Goal: Task Accomplishment & Management: Complete application form

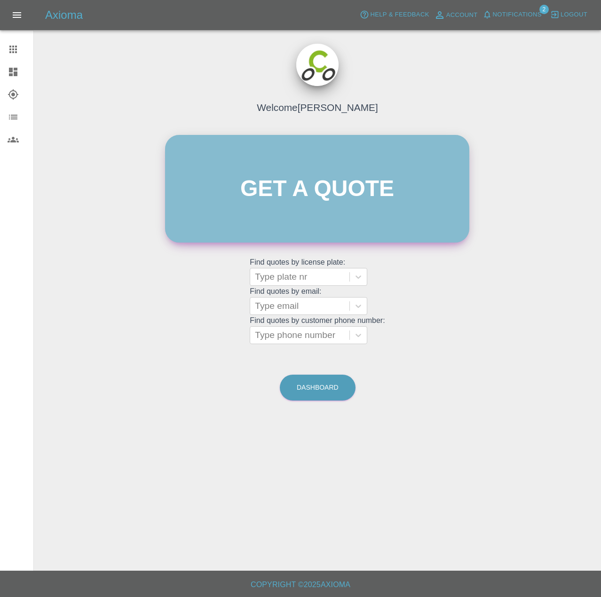
click at [251, 143] on link "Get a quote" at bounding box center [317, 189] width 304 height 108
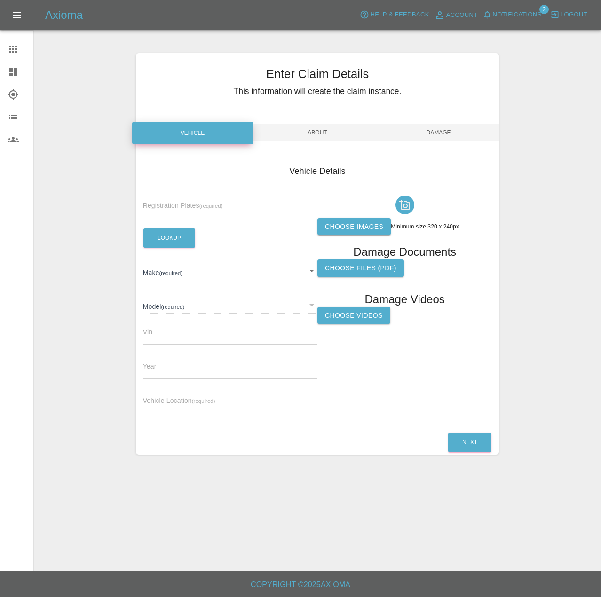
click at [181, 209] on span "Registration Plates (required)" at bounding box center [183, 206] width 80 height 8
click at [178, 218] on input "text" at bounding box center [230, 212] width 175 height 14
type input "NL73 HSE"
click at [166, 248] on button "Lookup" at bounding box center [169, 238] width 52 height 19
type input "MG"
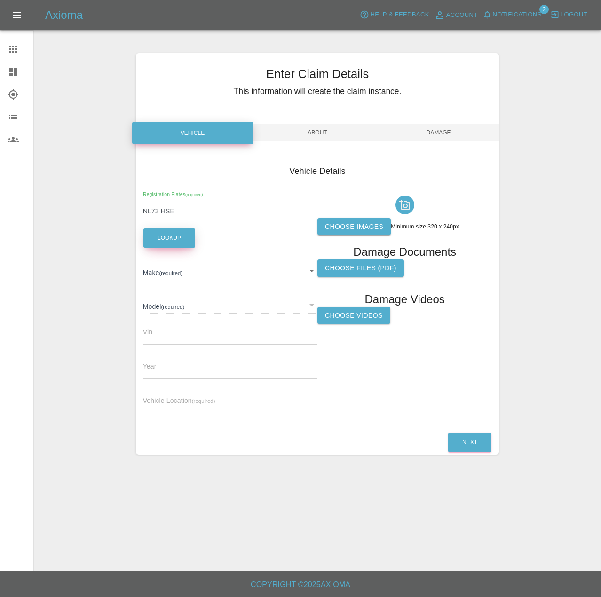
type input "MG5 TROPHY"
type input "[US_VEHICLE_IDENTIFICATION_NUMBER]"
type input "2023"
click at [212, 413] on input "text" at bounding box center [230, 407] width 175 height 14
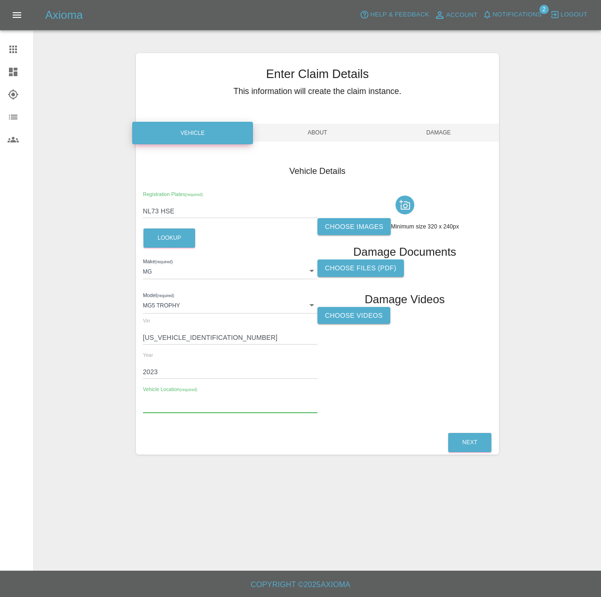
paste input "Counterslip Address BS1 6BX"
drag, startPoint x: 221, startPoint y: 422, endPoint x: 177, endPoint y: 416, distance: 44.2
click at [177, 413] on input "Counterslip Address BS1 6BX" at bounding box center [230, 407] width 175 height 14
type input "CAR CLUB BAY, Counterslip, BS1 6BX"
click at [388, 236] on label "Choose images" at bounding box center [354, 226] width 73 height 17
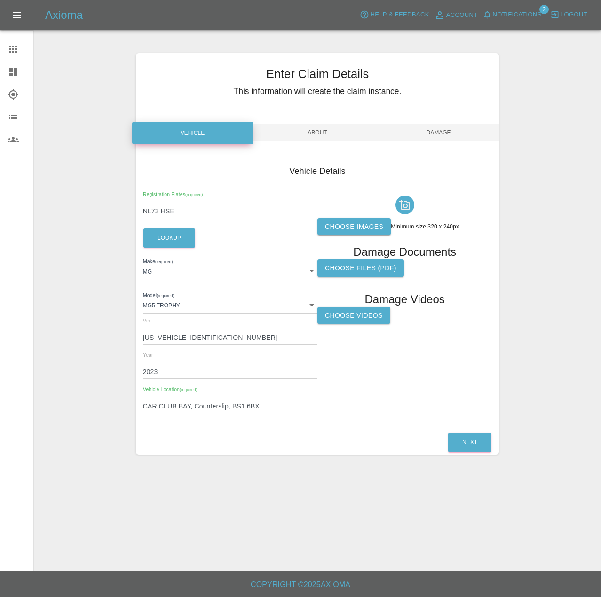
click at [0, 0] on input "Choose images" at bounding box center [0, 0] width 0 height 0
click at [469, 453] on button "Next" at bounding box center [469, 442] width 43 height 19
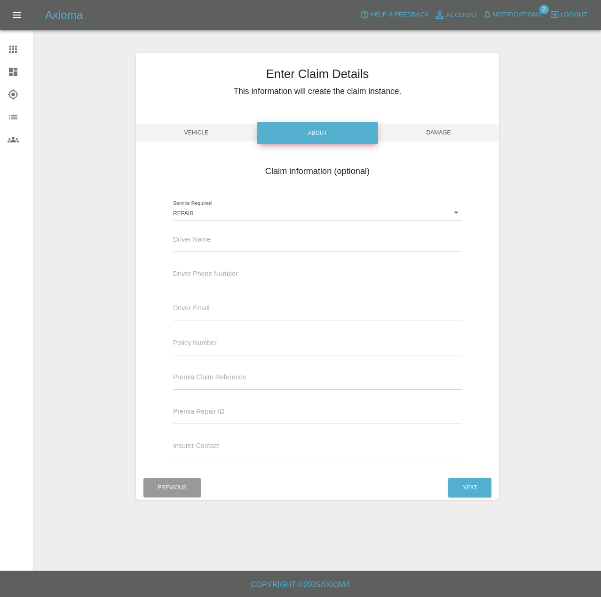
click at [273, 252] on input "text" at bounding box center [317, 245] width 289 height 14
type input "[PERSON_NAME]"
type input "0191 375 1059"
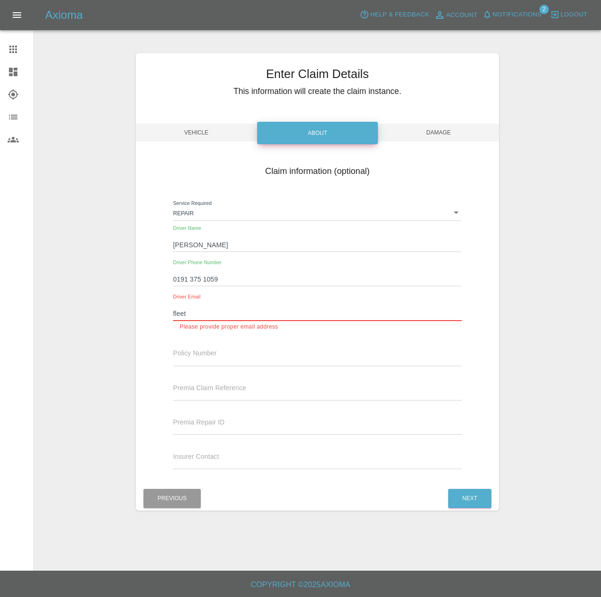
type input "[EMAIL_ADDRESS][DOMAIN_NAME]"
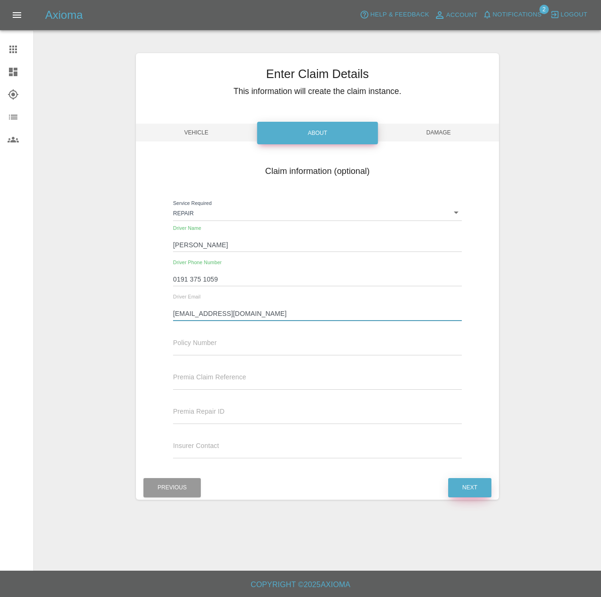
click at [468, 493] on button "Next" at bounding box center [469, 487] width 43 height 19
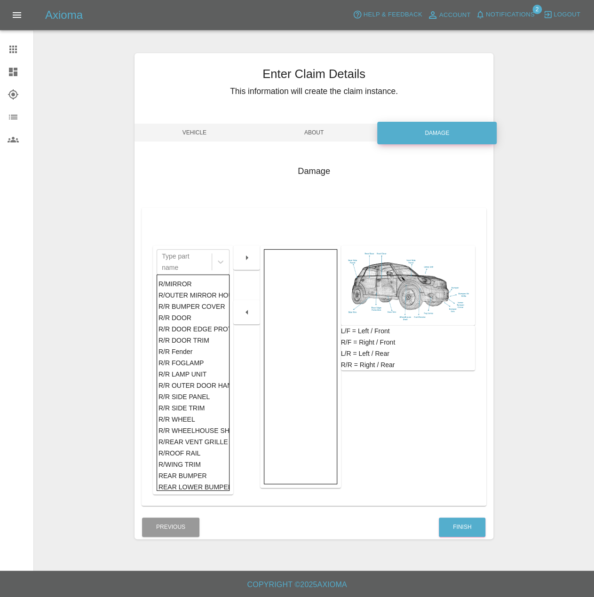
scroll to position [612, 0]
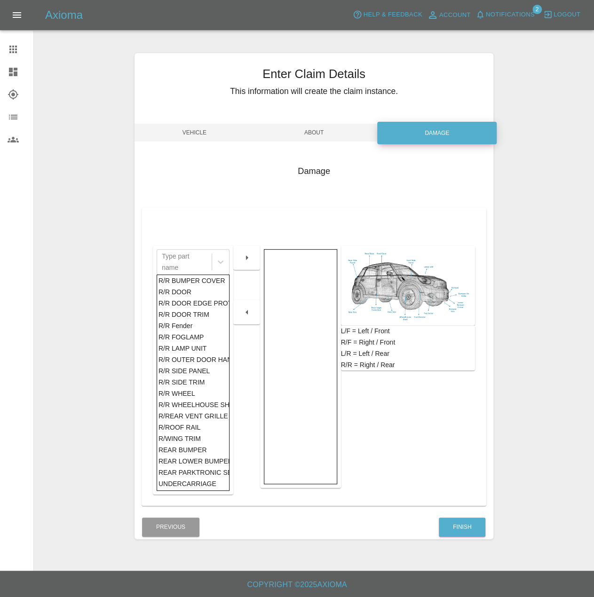
click at [183, 298] on div "R/R DOOR" at bounding box center [194, 291] width 70 height 11
click at [241, 263] on icon "button" at bounding box center [246, 257] width 11 height 11
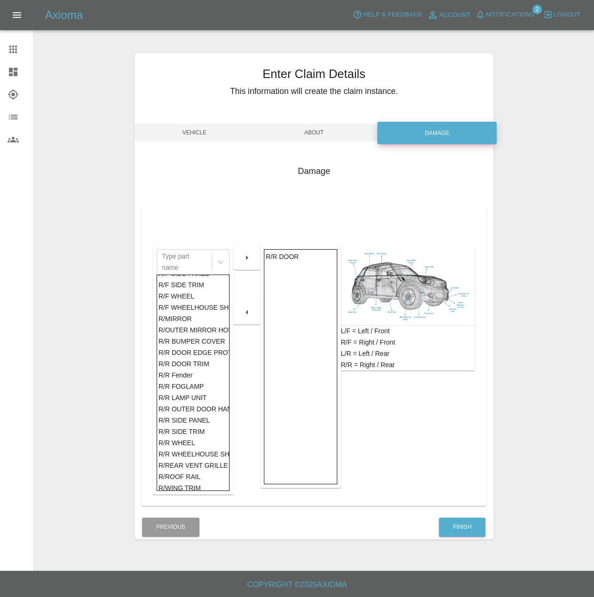
scroll to position [470, 0]
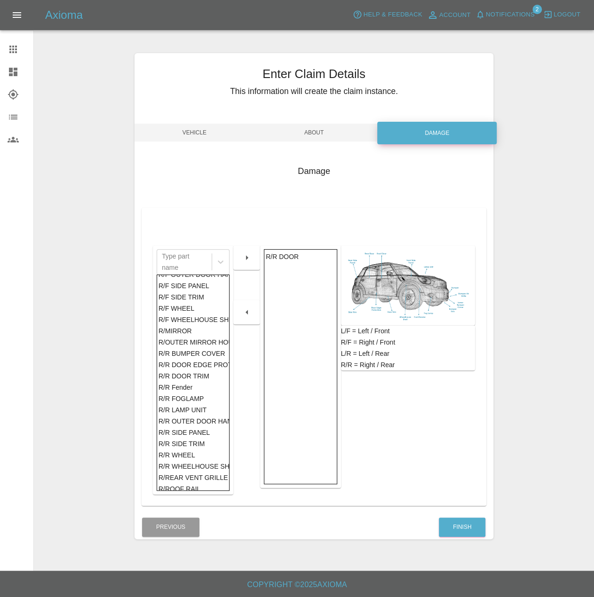
click at [183, 213] on div "R/F DOOR" at bounding box center [194, 206] width 70 height 11
click at [250, 263] on icon "button" at bounding box center [246, 257] width 11 height 11
click at [190, 224] on div "R/F DOOR TRIM" at bounding box center [194, 218] width 70 height 11
click at [250, 263] on icon "button" at bounding box center [246, 257] width 11 height 11
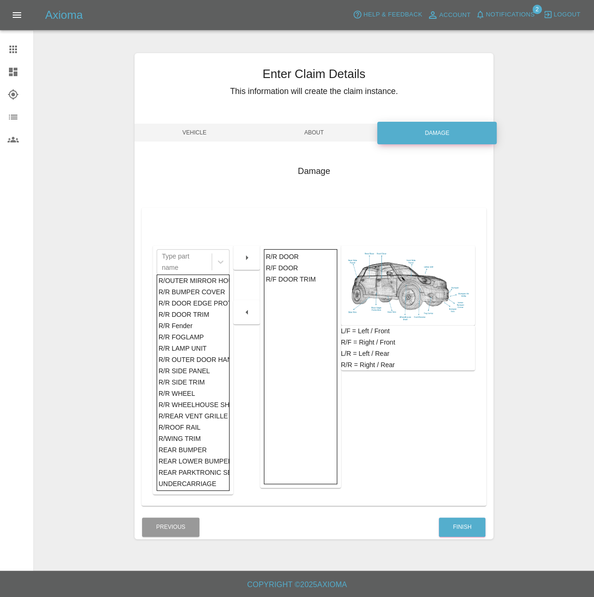
scroll to position [612, 0]
click at [193, 320] on div "R/R DOOR TRIM" at bounding box center [194, 314] width 70 height 11
click at [253, 263] on icon "button" at bounding box center [246, 257] width 11 height 11
click at [181, 320] on div "R/R DOOR EDGE PROTECTION" at bounding box center [194, 314] width 70 height 11
click at [188, 309] on div "R/R BUMPER COVER" at bounding box center [194, 303] width 70 height 11
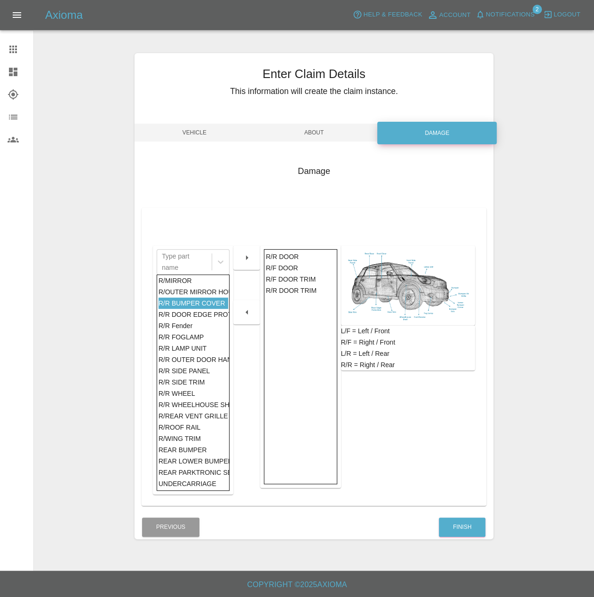
click at [188, 298] on div "R/OUTER MIRROR HOUSING" at bounding box center [194, 291] width 70 height 11
click at [461, 537] on button "Finish" at bounding box center [462, 527] width 47 height 19
